Goal: Use online tool/utility

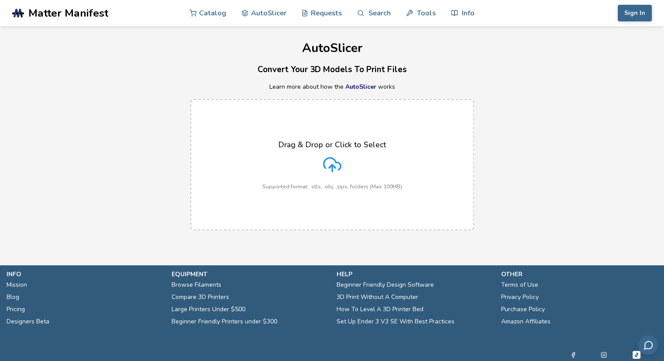
click at [347, 152] on div "Drag & Drop or Click to Select Supported format: .stls, .obj, .zips, folders (M…" at bounding box center [332, 164] width 140 height 49
click at [0, 0] on input "Drag & Drop or Click to Select Supported format: .stls, .obj, .zips, folders (M…" at bounding box center [0, 0] width 0 height 0
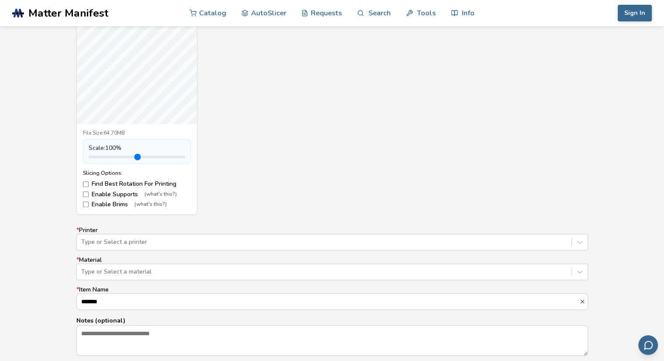
scroll to position [373, 0]
click at [119, 267] on div at bounding box center [324, 270] width 486 height 9
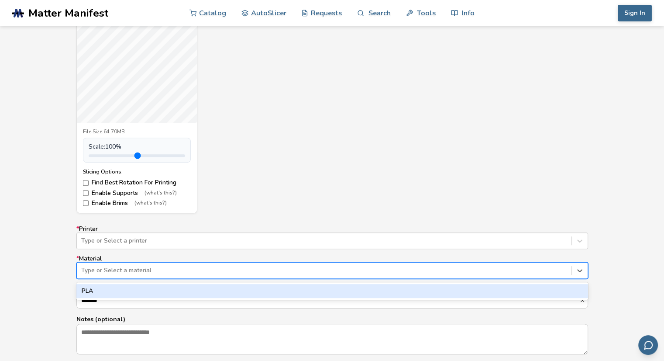
click at [119, 267] on div at bounding box center [324, 270] width 486 height 9
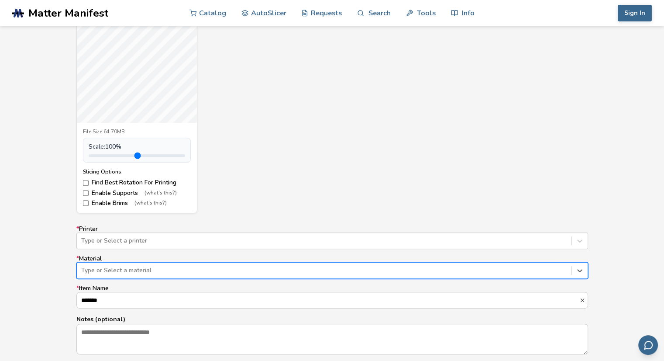
click at [117, 240] on div "Type or Select a printer" at bounding box center [332, 240] width 512 height 17
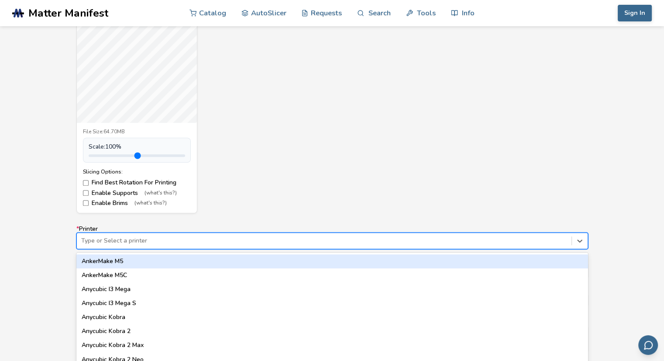
scroll to position [399, 0]
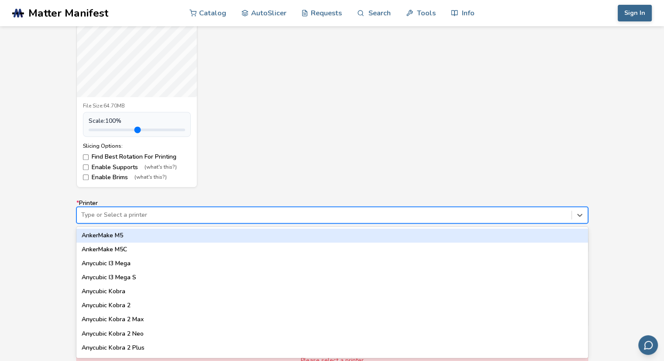
click at [115, 209] on div "Type or Select a printer" at bounding box center [324, 215] width 495 height 12
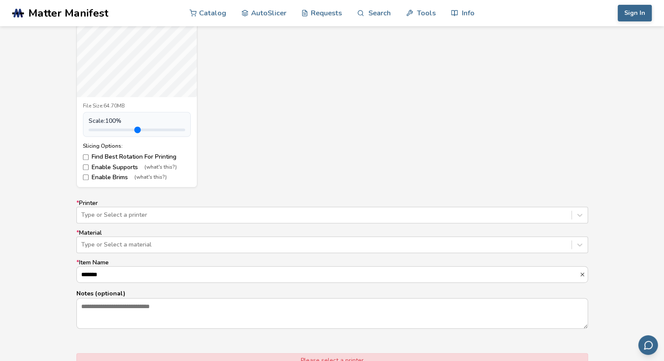
click at [107, 128] on input "range" at bounding box center [137, 129] width 96 height 3
type input "***"
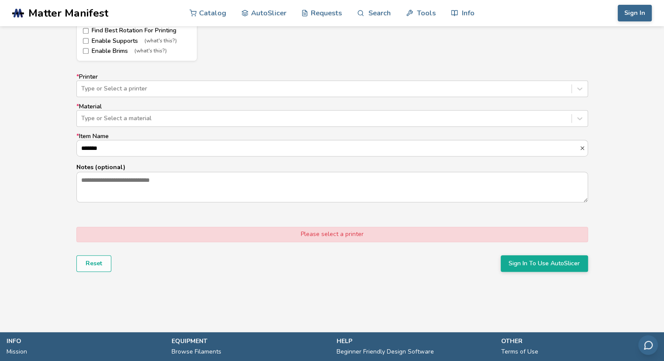
scroll to position [526, 0]
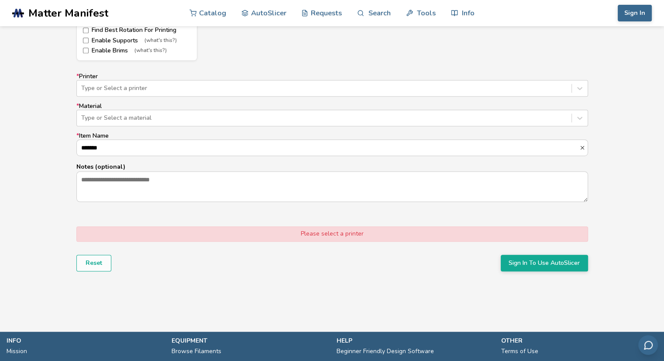
click at [151, 94] on div "Type or Select a printer" at bounding box center [332, 88] width 512 height 17
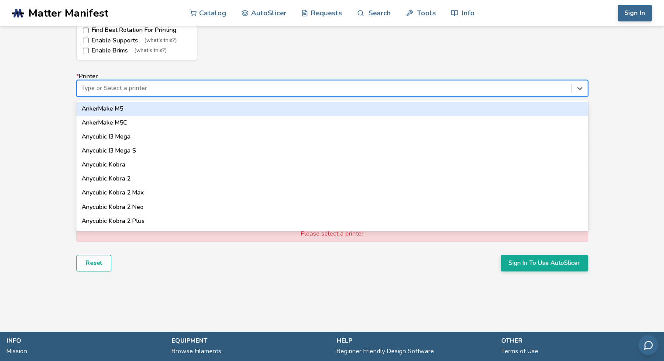
click at [149, 87] on div at bounding box center [324, 88] width 486 height 9
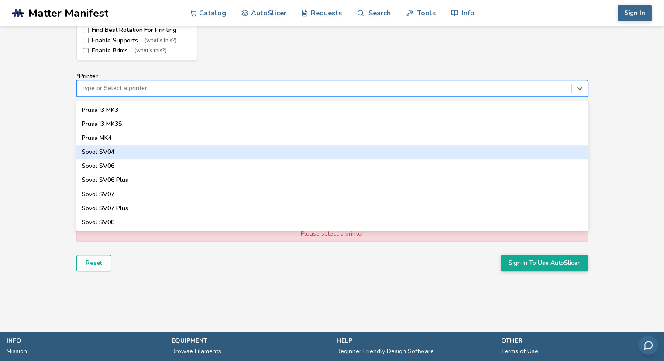
scroll to position [769, 0]
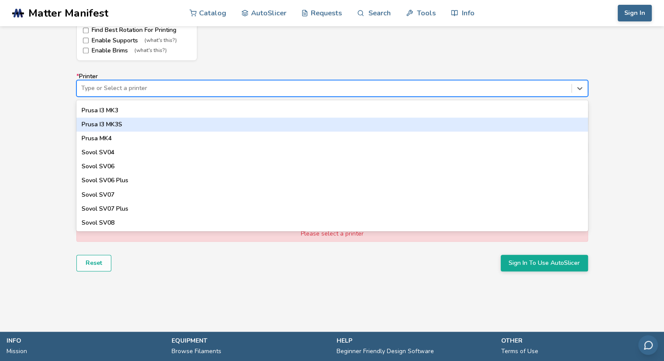
click at [116, 128] on div "Prusa I3 MK3S" at bounding box center [332, 124] width 512 height 14
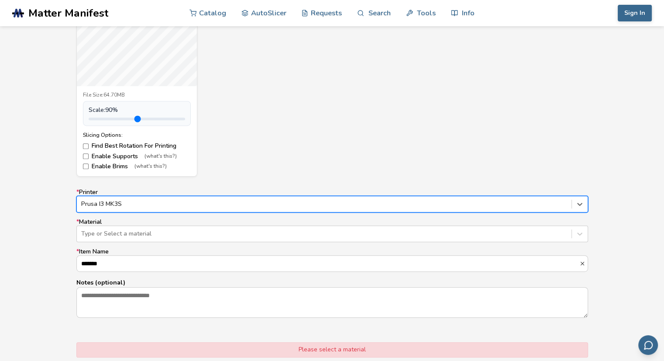
scroll to position [479, 0]
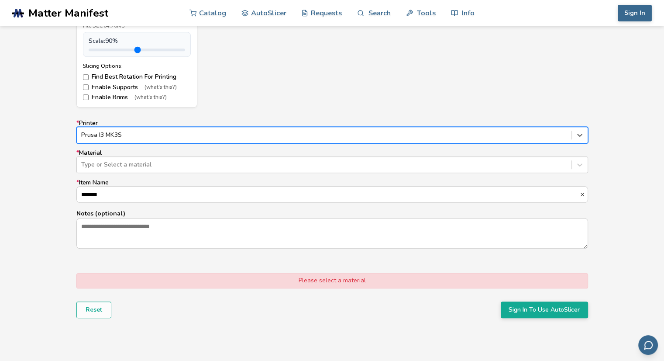
click at [213, 161] on div at bounding box center [324, 164] width 486 height 9
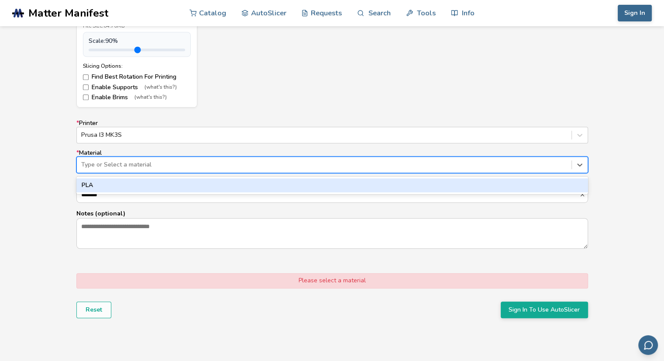
click at [183, 189] on div "PLA" at bounding box center [332, 185] width 512 height 14
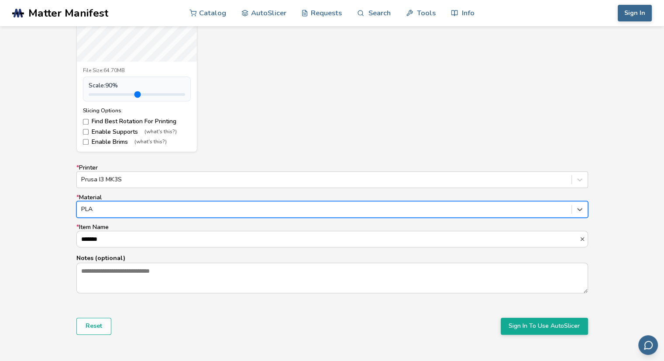
scroll to position [314, 0]
